Goal: Go to known website: Access a specific website the user already knows

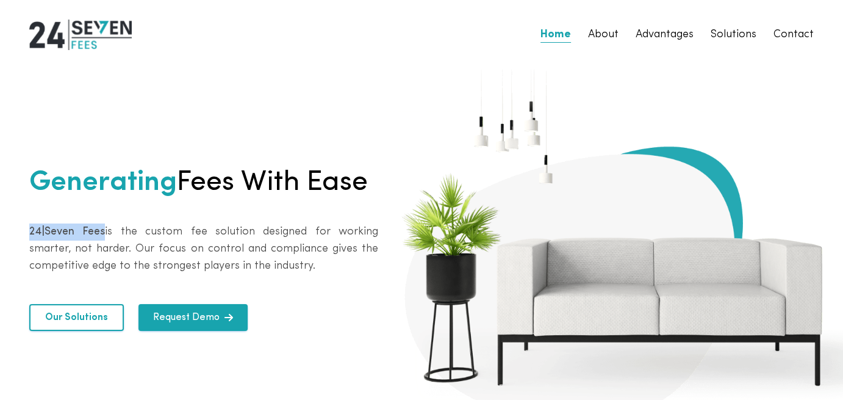
drag, startPoint x: 30, startPoint y: 233, endPoint x: 99, endPoint y: 227, distance: 68.6
click at [99, 227] on b "24|Seven Fees" at bounding box center [67, 231] width 76 height 11
copy b "24|Seven Fees"
